Goal: Task Accomplishment & Management: Manage account settings

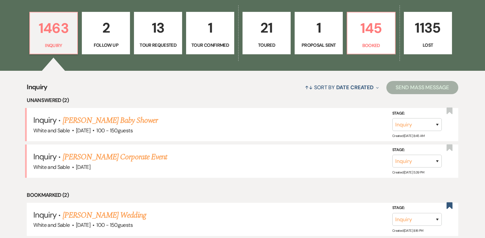
scroll to position [183, 0]
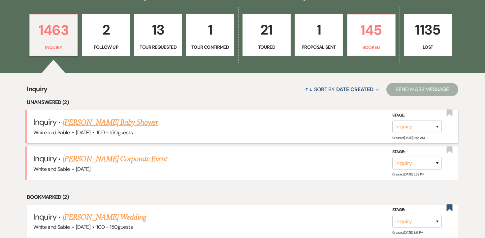
click at [119, 125] on link "[PERSON_NAME] Baby Shower" at bounding box center [110, 123] width 95 height 12
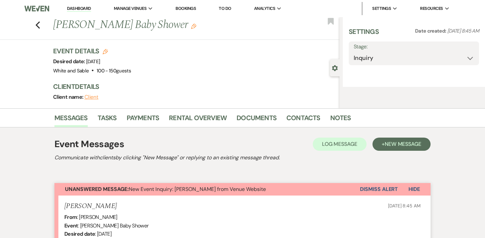
select select "5"
select select "3"
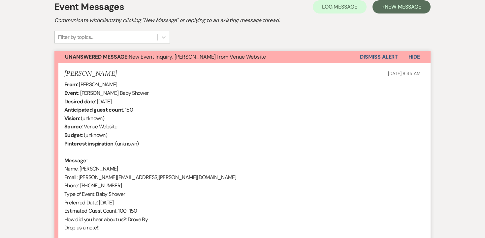
scroll to position [275, 0]
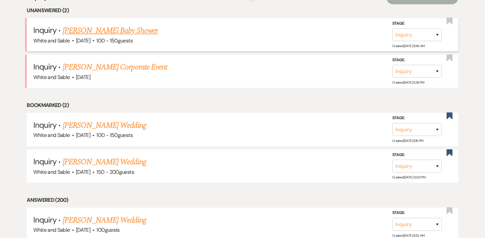
scroll to position [183, 0]
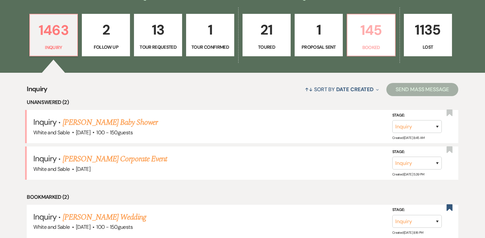
click at [363, 37] on p "145" at bounding box center [371, 30] width 40 height 22
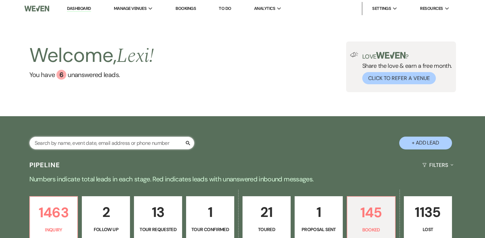
click at [119, 138] on input "text" at bounding box center [111, 143] width 165 height 13
type input "[PERSON_NAME]"
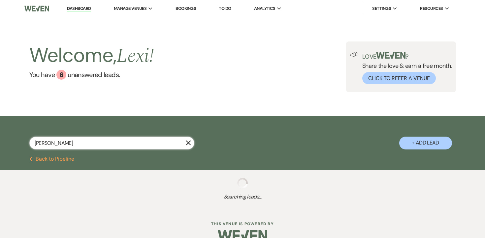
select select "8"
select select "5"
select select "8"
select select "5"
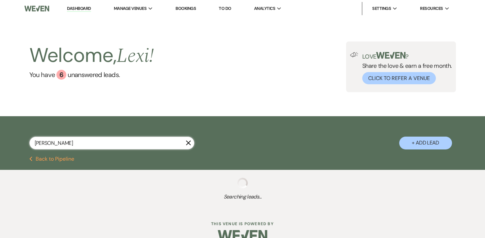
select select "8"
select select "6"
select select "8"
select select "5"
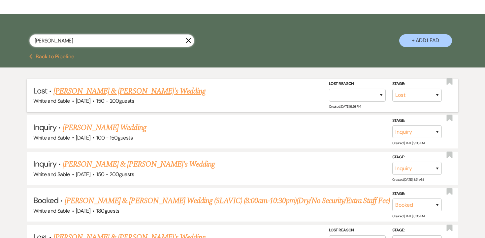
scroll to position [106, 0]
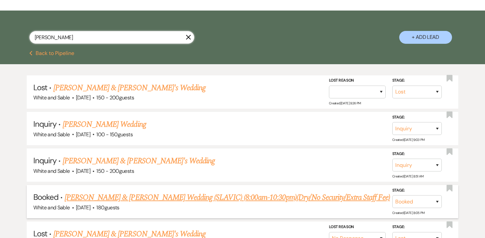
type input "[PERSON_NAME]"
click at [172, 195] on link "[PERSON_NAME] & [PERSON_NAME] Wedding (SLAVIC) (8:00am-10:30pm)(Dry/No Security…" at bounding box center [227, 198] width 325 height 12
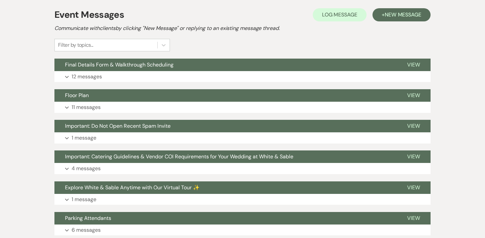
scroll to position [165, 0]
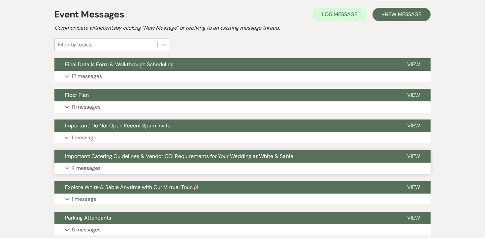
click at [83, 171] on p "4 messages" at bounding box center [86, 168] width 29 height 9
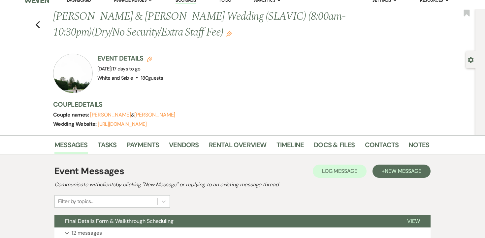
scroll to position [0, 0]
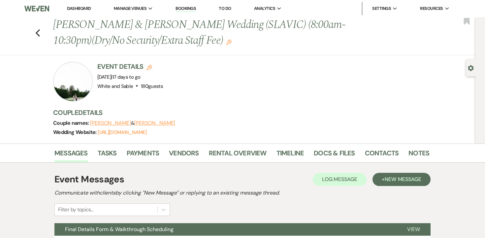
click at [43, 34] on div "Previous [PERSON_NAME] & [PERSON_NAME] Wedding (SLAVIC) (8:00am-10:30pm)(Dry/No…" at bounding box center [236, 36] width 478 height 38
click at [35, 32] on icon "Previous" at bounding box center [37, 33] width 5 height 8
select select "8"
select select "5"
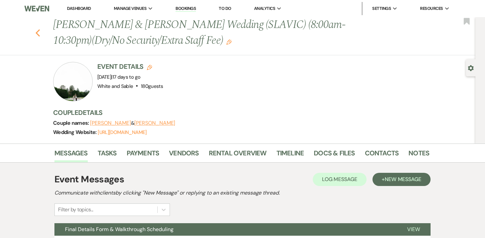
select select "8"
select select "5"
select select "8"
select select "6"
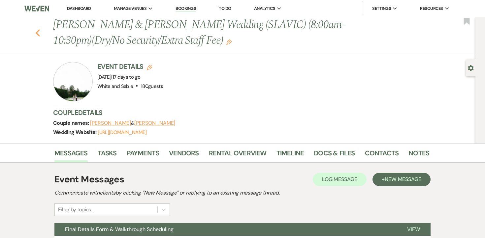
select select "8"
select select "5"
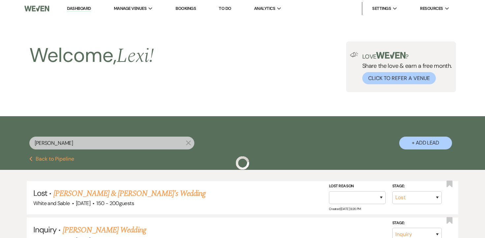
scroll to position [106, 0]
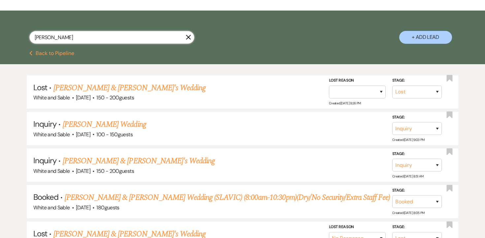
click at [102, 42] on input "[PERSON_NAME]" at bounding box center [111, 37] width 165 height 13
click at [185, 37] on input "[PERSON_NAME]" at bounding box center [111, 37] width 165 height 13
drag, startPoint x: 190, startPoint y: 36, endPoint x: 192, endPoint y: 32, distance: 4.4
click at [190, 35] on icon "X" at bounding box center [188, 37] width 5 height 5
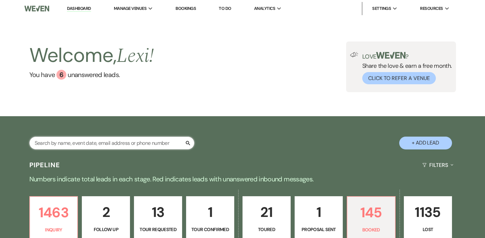
click at [123, 142] on input "text" at bounding box center [111, 143] width 165 height 13
type input "[PERSON_NAME]"
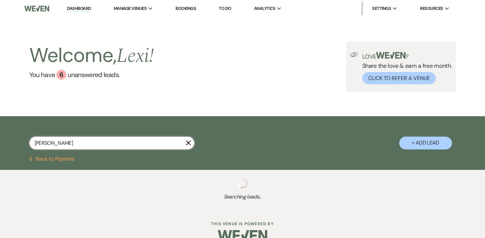
select select "8"
select select "11"
select select "8"
select select "5"
select select "8"
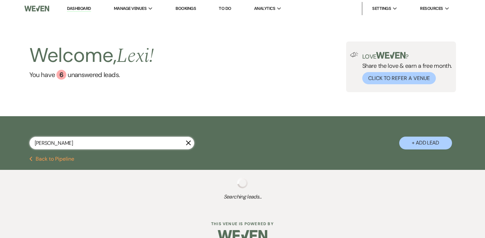
select select "4"
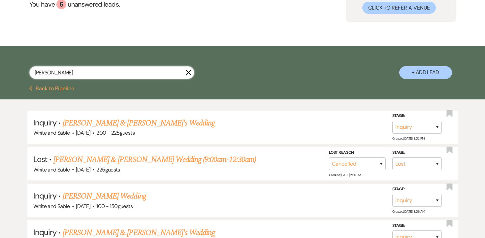
scroll to position [79, 0]
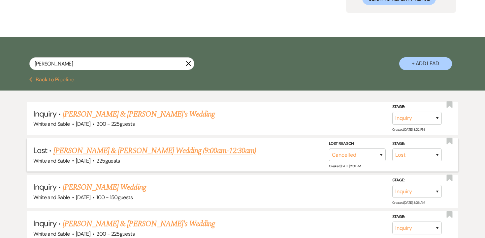
click at [188, 149] on link "[PERSON_NAME] & [PERSON_NAME] Wedding (9:00am-12:30am)" at bounding box center [154, 151] width 202 height 12
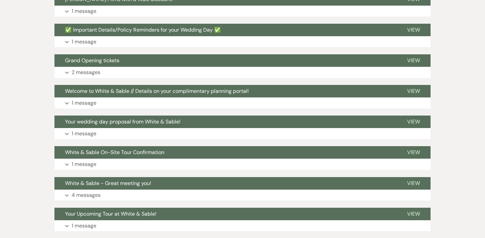
scroll to position [348, 0]
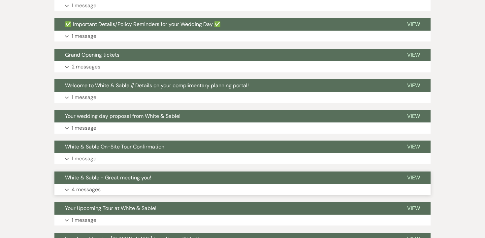
click at [80, 186] on p "4 messages" at bounding box center [86, 190] width 29 height 9
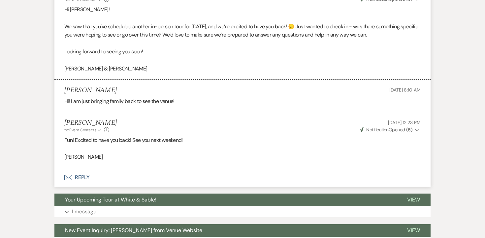
scroll to position [833, 0]
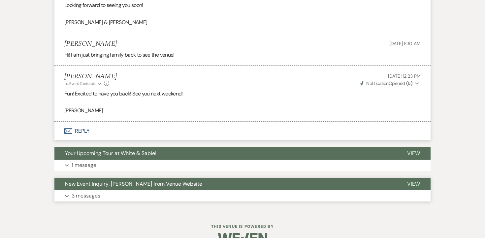
click at [79, 192] on p "3 messages" at bounding box center [86, 196] width 29 height 9
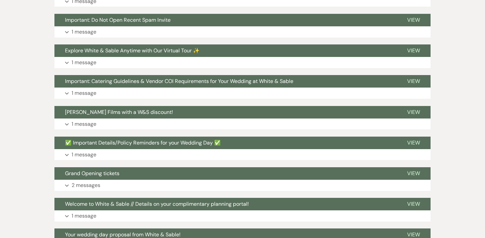
scroll to position [245, 0]
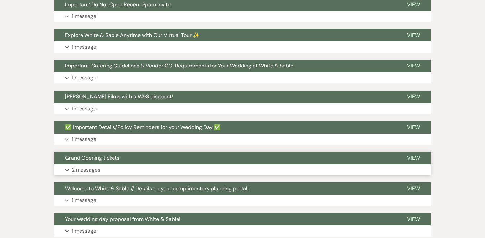
click at [79, 166] on p "2 messages" at bounding box center [86, 170] width 29 height 9
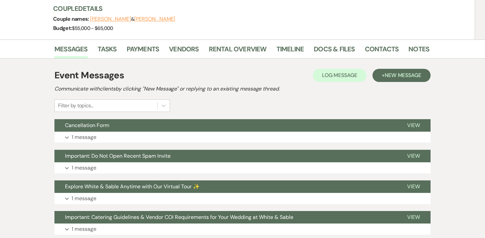
scroll to position [81, 0]
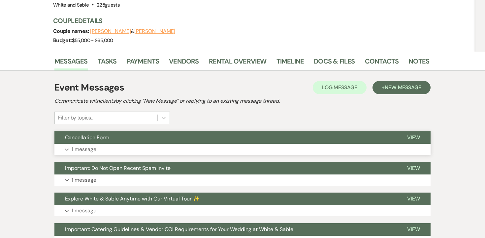
click at [83, 145] on p "1 message" at bounding box center [84, 149] width 25 height 9
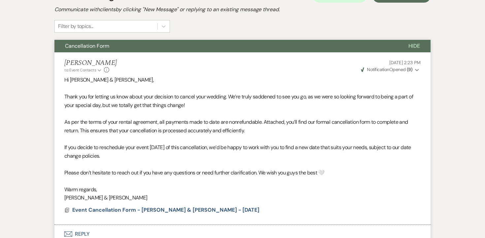
scroll to position [175, 0]
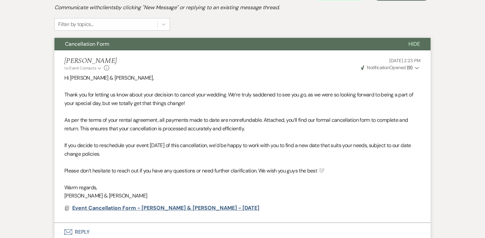
click at [101, 205] on span "Event Cancellation Form - [PERSON_NAME] & [PERSON_NAME] - [DATE]" at bounding box center [165, 208] width 187 height 7
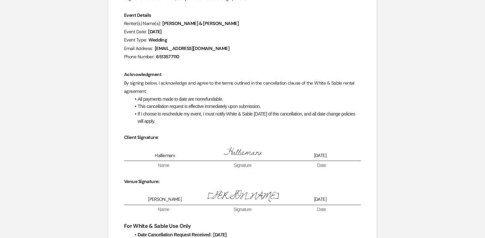
scroll to position [0, 0]
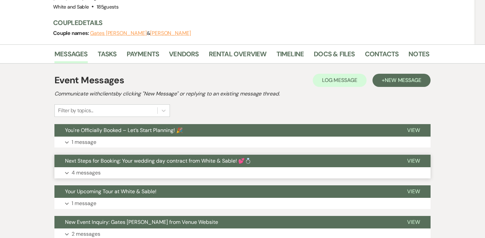
click at [94, 169] on p "4 messages" at bounding box center [86, 173] width 29 height 9
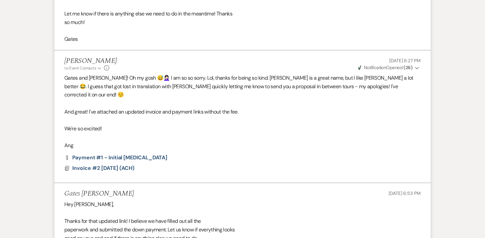
scroll to position [735, 0]
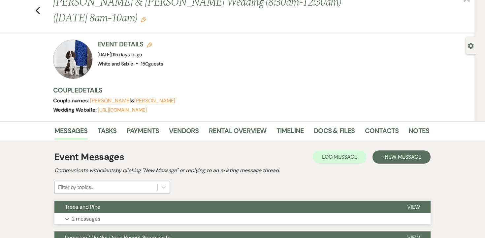
scroll to position [18, 0]
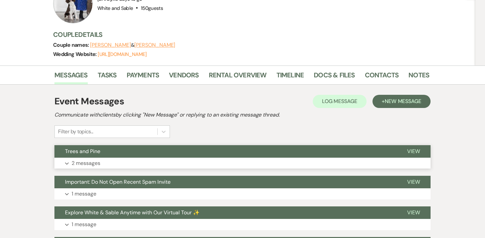
click at [82, 167] on p "2 messages" at bounding box center [86, 163] width 29 height 9
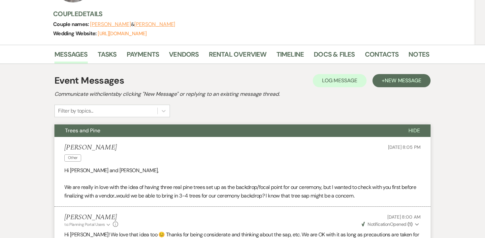
scroll to position [0, 0]
